Goal: Task Accomplishment & Management: Manage account settings

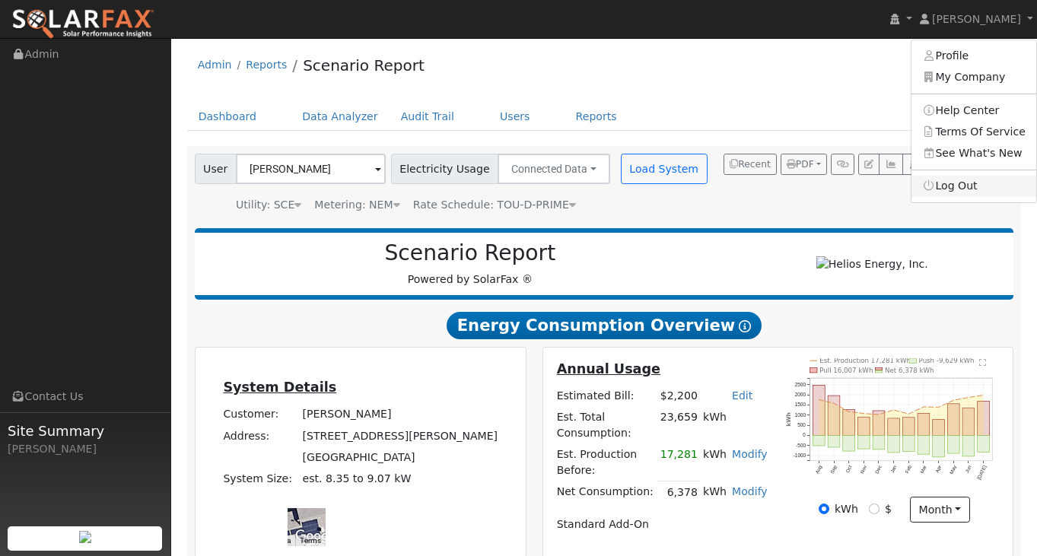
click at [963, 183] on link "Log Out" at bounding box center [973, 186] width 125 height 21
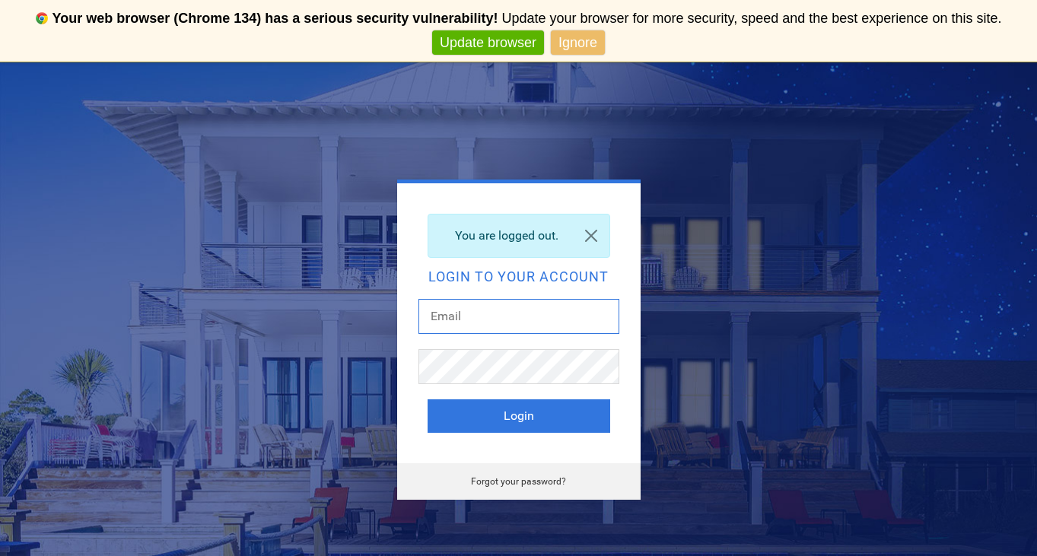
click at [498, 316] on input "text" at bounding box center [518, 316] width 201 height 35
type input "[EMAIL_ADDRESS][DOMAIN_NAME]"
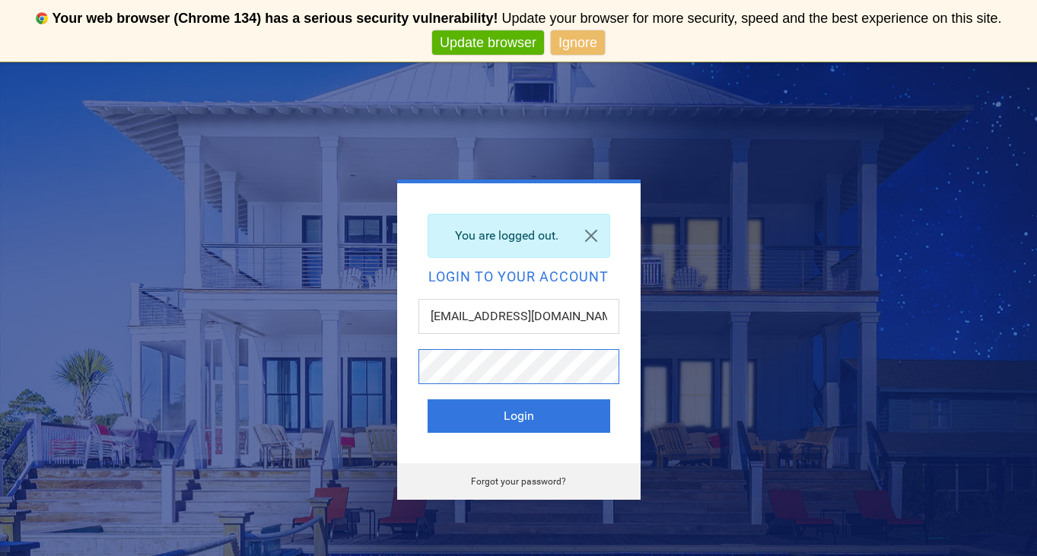
click at [427, 399] on button "Login" at bounding box center [518, 415] width 183 height 33
